Goal: Information Seeking & Learning: Learn about a topic

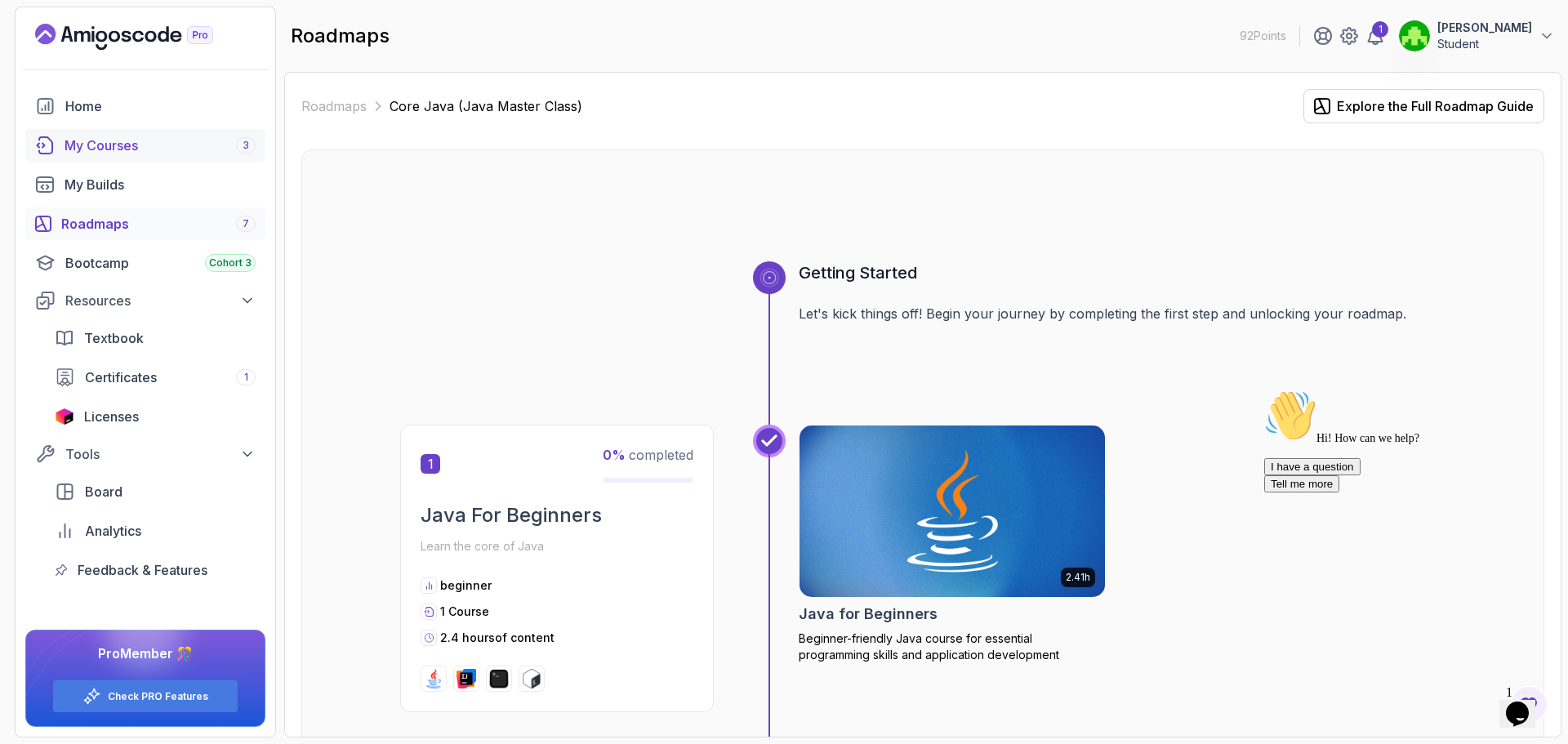
click at [131, 151] on div "My Courses 3" at bounding box center [160, 145] width 191 height 19
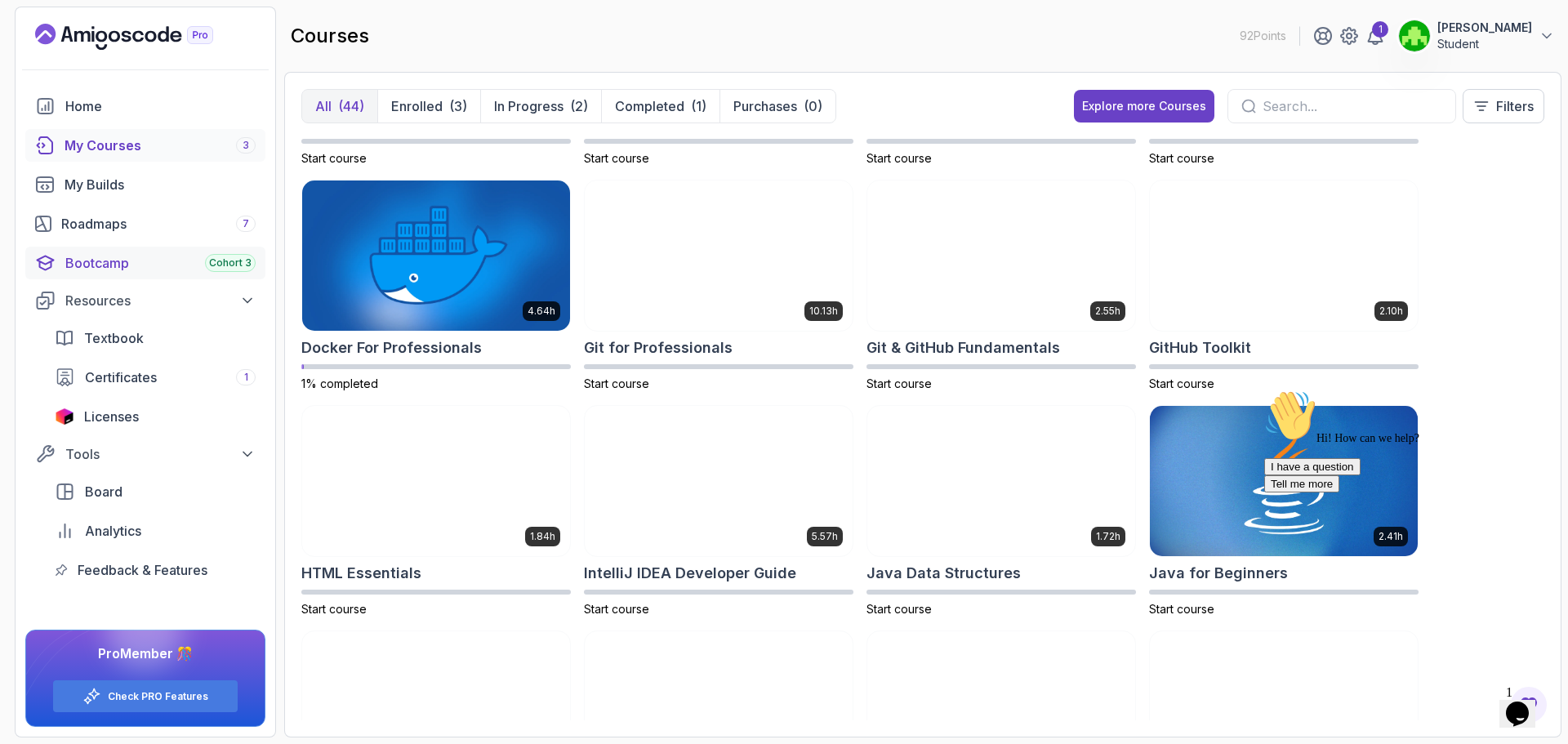
scroll to position [408, 0]
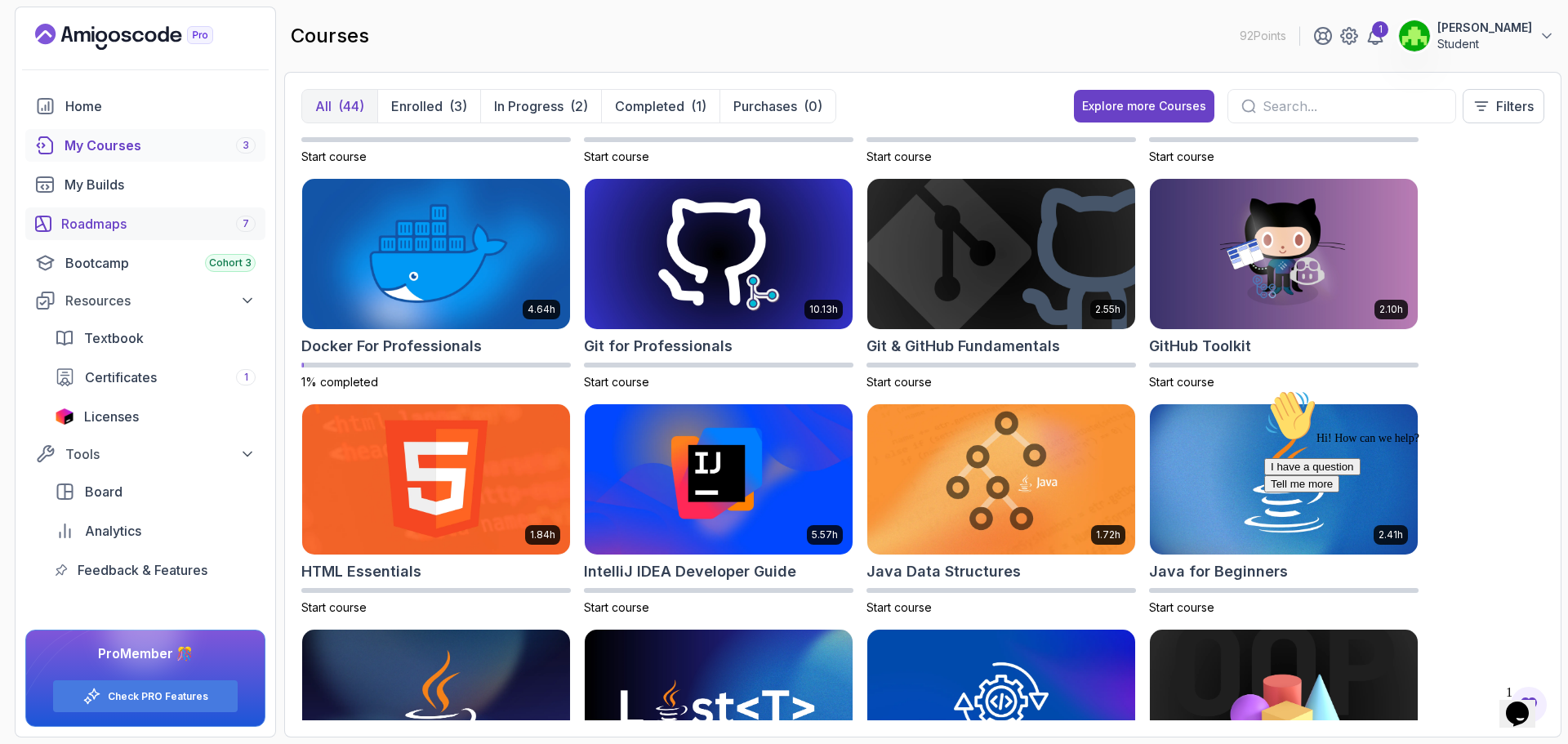
click at [154, 220] on div "Roadmaps 7" at bounding box center [158, 223] width 194 height 19
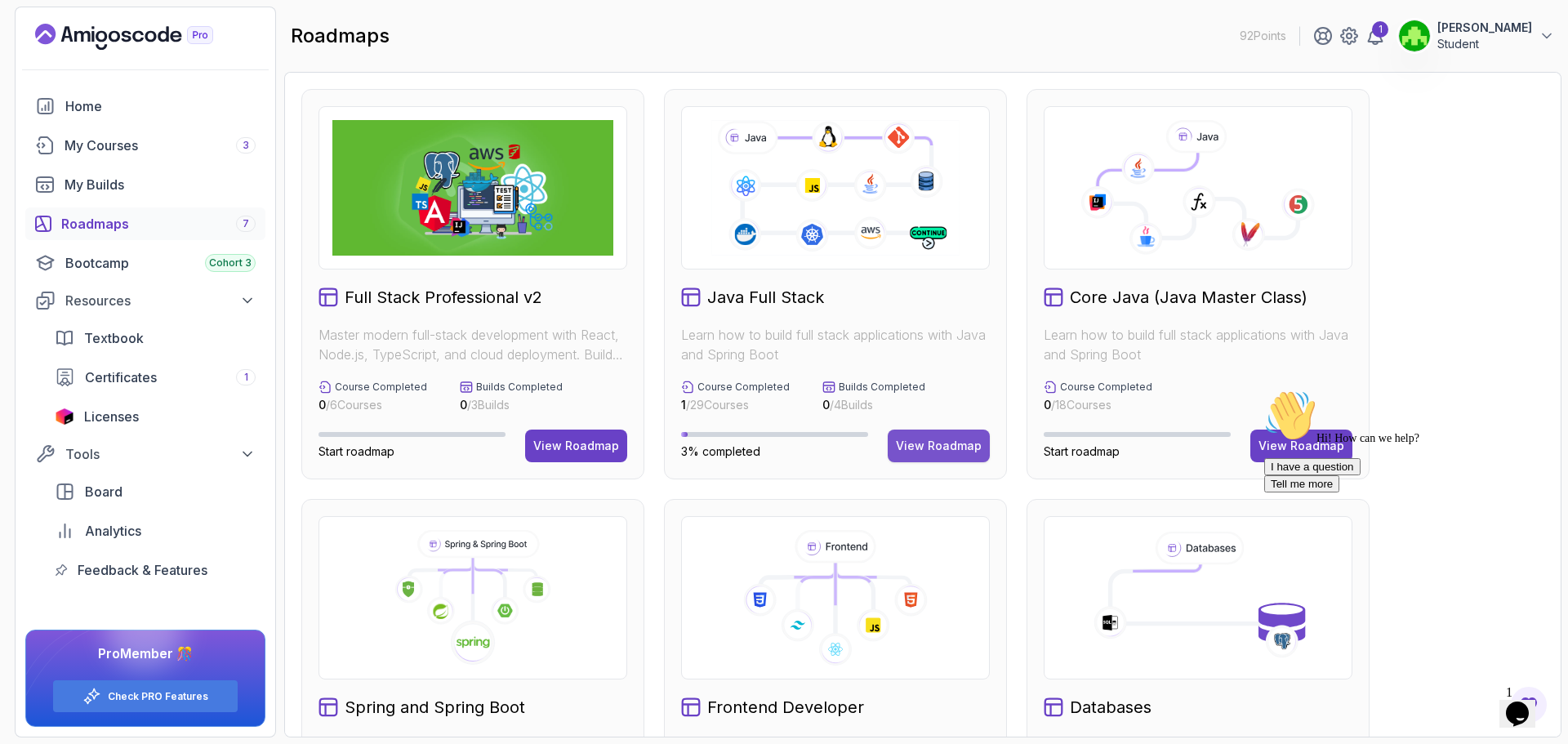
click at [948, 433] on button "View Roadmap" at bounding box center [939, 447] width 102 height 33
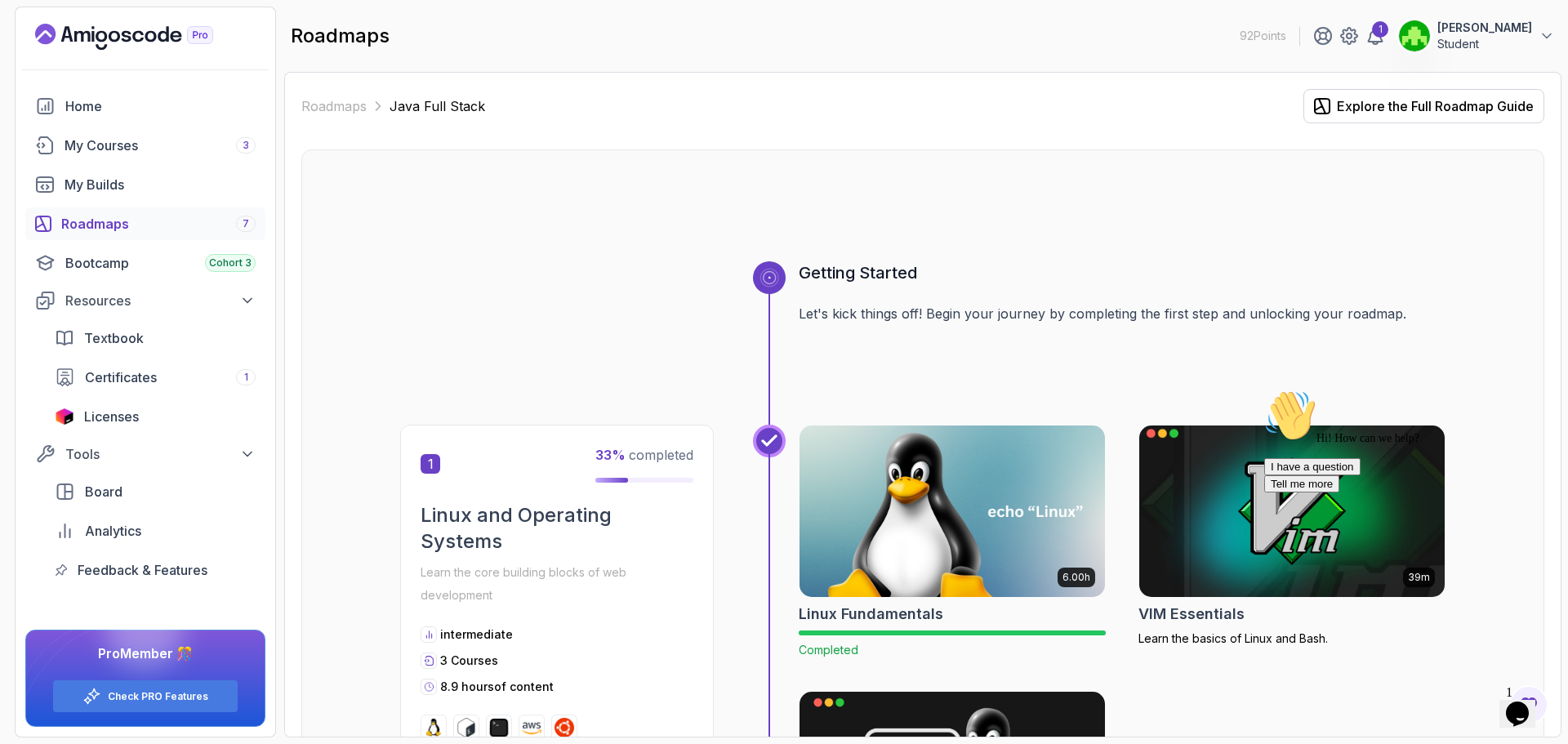
click at [1218, 545] on img at bounding box center [1292, 512] width 321 height 179
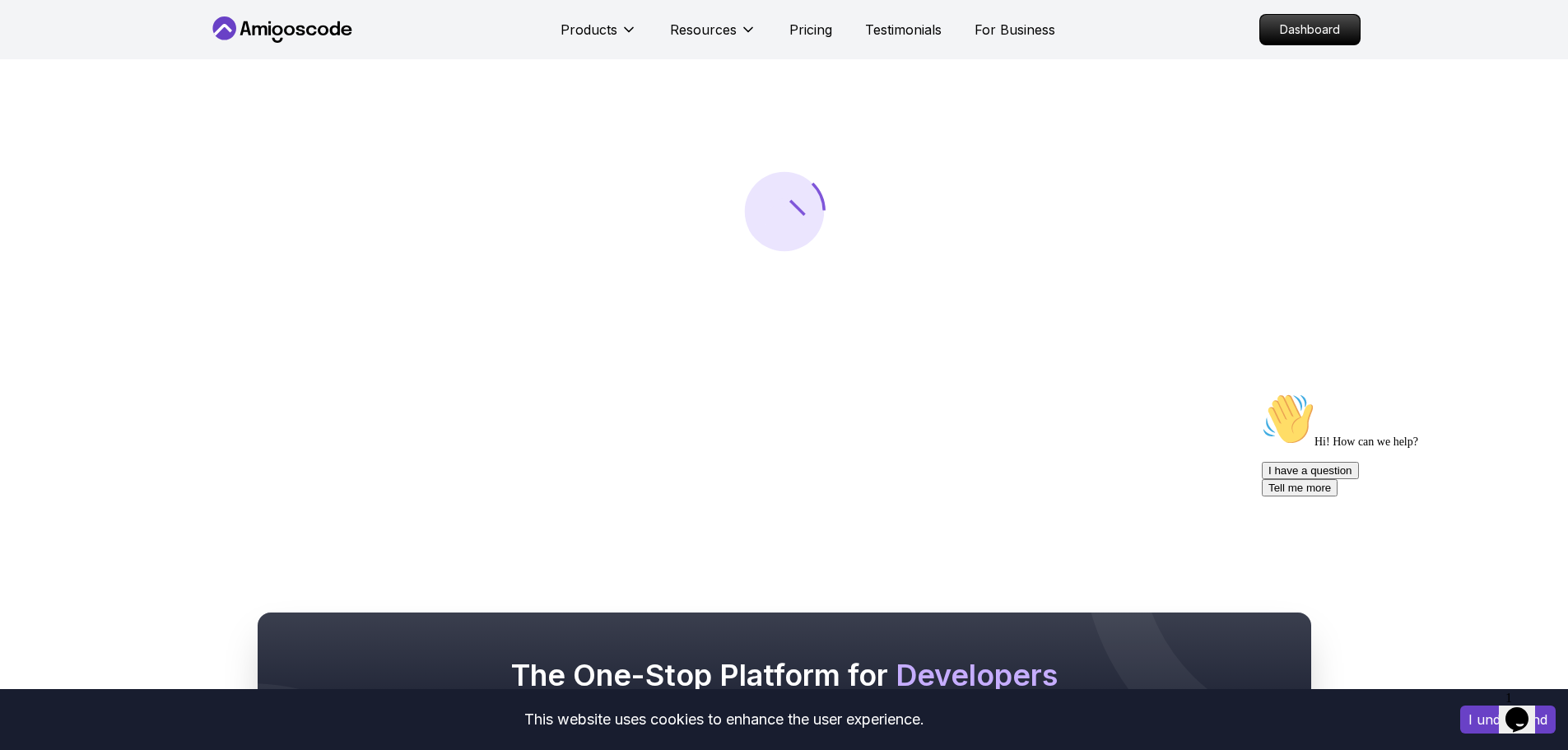
scroll to position [329, 0]
